Goal: Task Accomplishment & Management: Complete application form

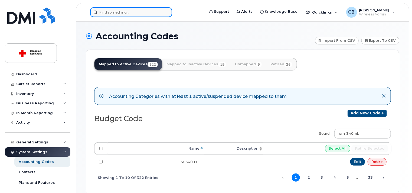
click at [131, 12] on input at bounding box center [131, 12] width 82 height 10
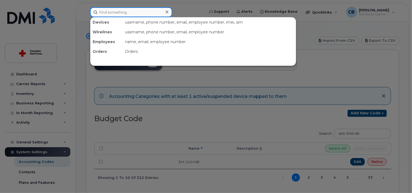
paste input "[PHONE_NUMBER]"
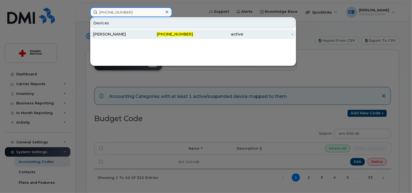
type input "[PHONE_NUMBER]"
click at [116, 33] on div "[PERSON_NAME]" at bounding box center [118, 33] width 50 height 5
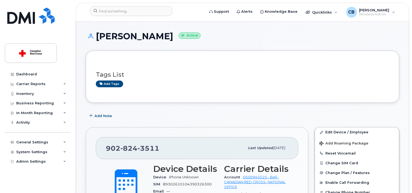
scroll to position [108, 0]
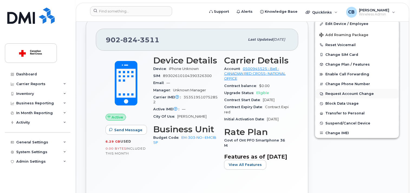
click at [346, 92] on button "Request Account Change" at bounding box center [357, 94] width 84 height 10
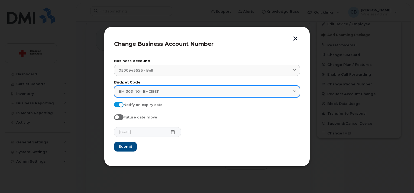
click at [165, 92] on div "EM-303-NO--EMCIBSP" at bounding box center [207, 91] width 177 height 5
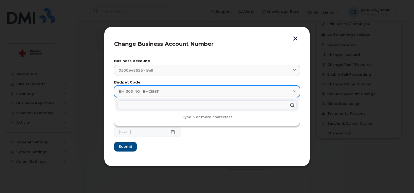
paste input "IO-121-IN"
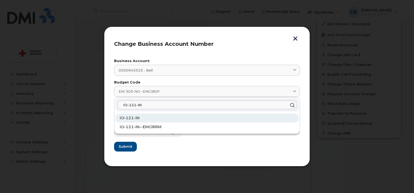
type input "IO-121-IN"
click at [138, 117] on span "IO-121-IN" at bounding box center [130, 117] width 20 height 5
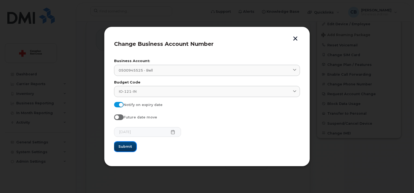
click at [129, 144] on span "Submit" at bounding box center [125, 146] width 14 height 5
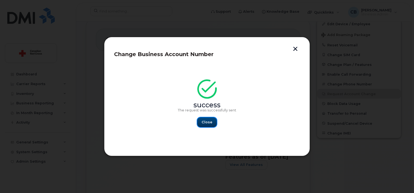
click at [206, 121] on span "Close" at bounding box center [207, 121] width 11 height 5
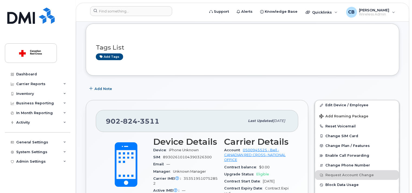
scroll to position [0, 0]
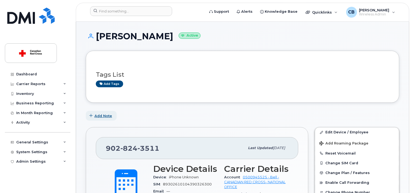
click at [104, 115] on span "Add Note" at bounding box center [104, 115] width 18 height 5
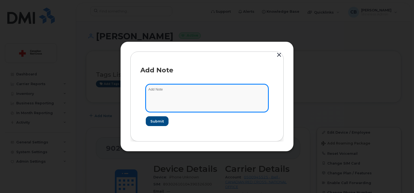
click at [170, 99] on textarea at bounding box center [207, 98] width 122 height 28
paste textarea "https://crcssupport.atlassian.net/browse/IS-162385"
type textarea "https://crcssupport.atlassian.net/browse/IS-162385"
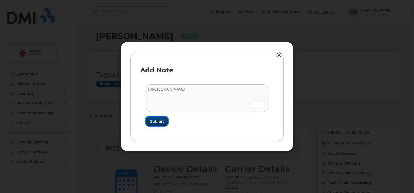
click at [158, 122] on span "Submit" at bounding box center [157, 121] width 14 height 5
